Goal: Task Accomplishment & Management: Manage account settings

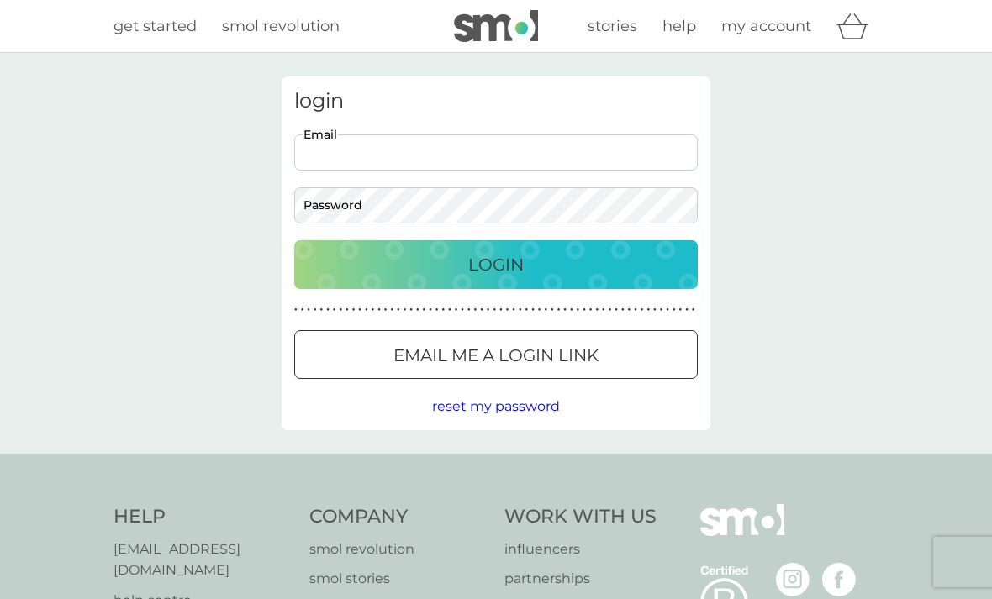
type input "[EMAIL_ADDRESS][DOMAIN_NAME]"
click at [496, 264] on button "Login" at bounding box center [495, 264] width 403 height 49
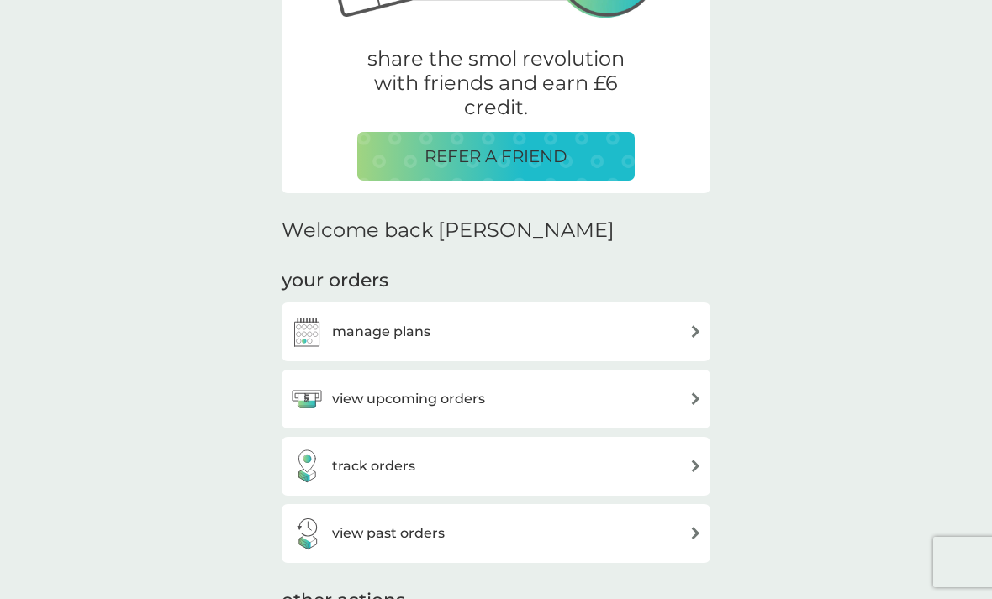
scroll to position [298, 0]
